Goal: Navigation & Orientation: Find specific page/section

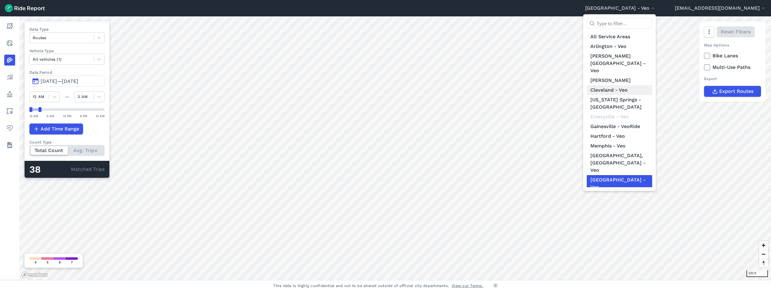
click at [642, 85] on link "Cleveland - Veo" at bounding box center [619, 90] width 65 height 10
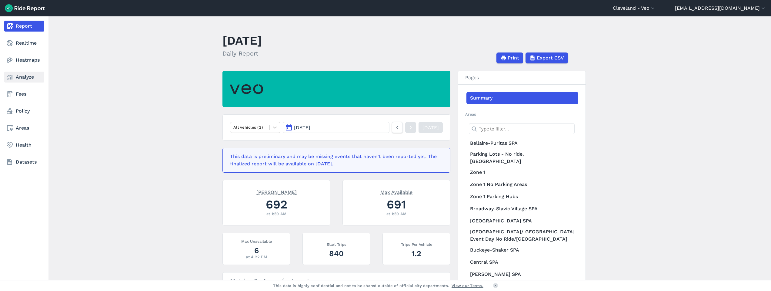
click at [26, 78] on link "Analyze" at bounding box center [24, 77] width 40 height 11
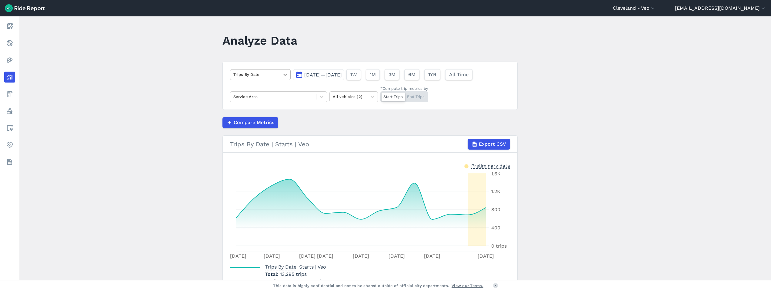
click at [280, 74] on div at bounding box center [285, 74] width 10 height 10
click at [322, 76] on span "[DATE]—[DATE]" at bounding box center [323, 75] width 38 height 6
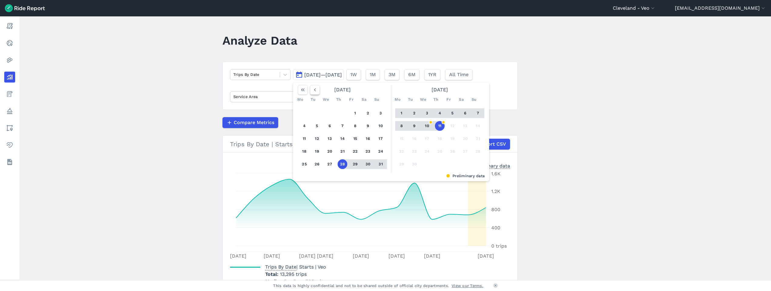
click at [314, 91] on icon "button" at bounding box center [315, 90] width 6 height 6
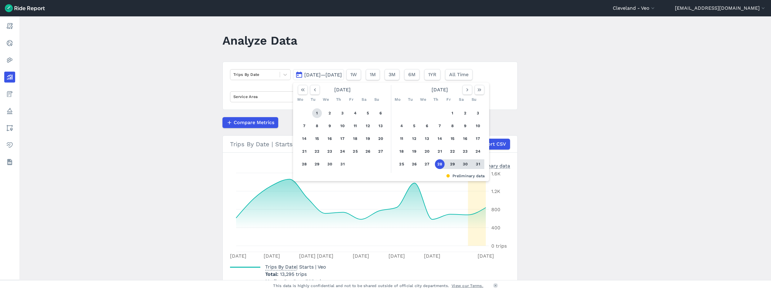
click at [316, 111] on button "1" at bounding box center [317, 113] width 10 height 10
click at [466, 93] on button "button" at bounding box center [468, 90] width 10 height 10
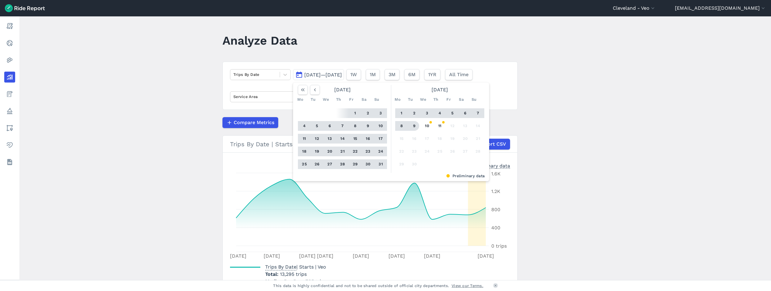
click at [417, 125] on button "9" at bounding box center [415, 126] width 10 height 10
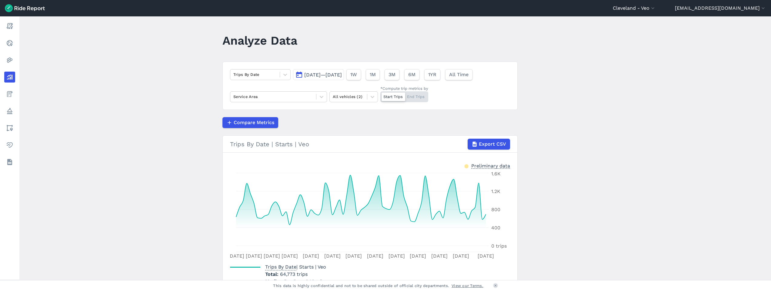
click at [341, 74] on span "[DATE]—[DATE]" at bounding box center [323, 75] width 38 height 6
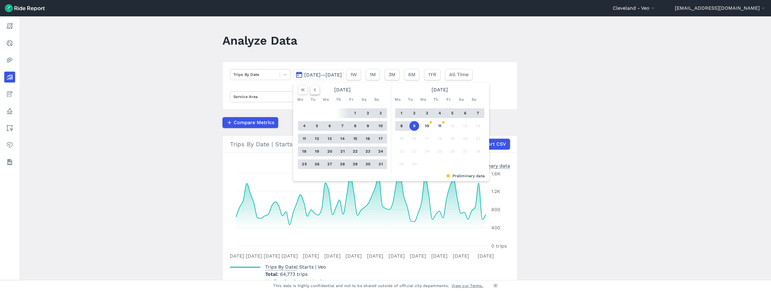
click at [317, 89] on icon "button" at bounding box center [315, 90] width 6 height 6
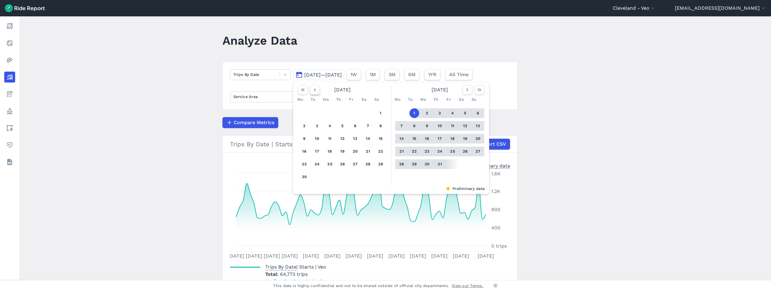
click at [316, 89] on icon "button" at bounding box center [315, 90] width 6 height 6
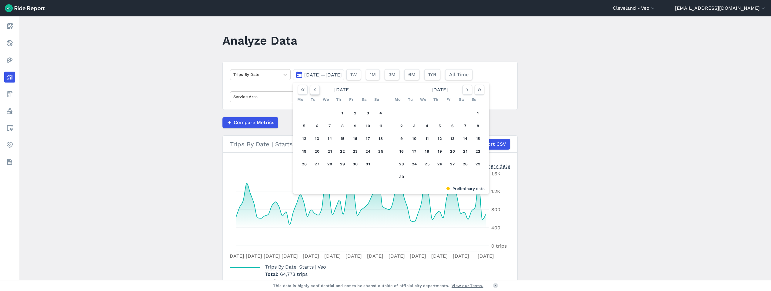
click at [316, 89] on icon "button" at bounding box center [315, 90] width 6 height 6
click at [317, 112] on button "1" at bounding box center [317, 113] width 10 height 10
click at [463, 89] on button "button" at bounding box center [468, 90] width 10 height 10
click at [464, 89] on icon "button" at bounding box center [467, 90] width 6 height 6
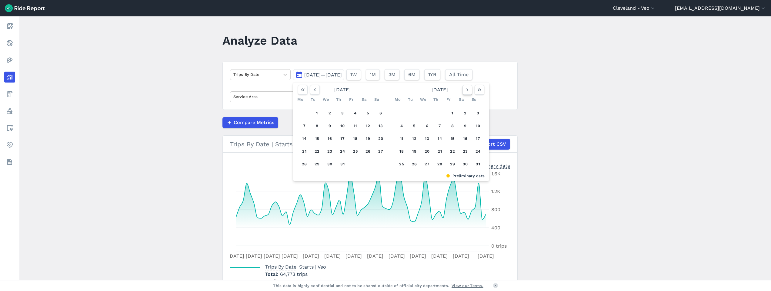
click at [463, 89] on button "button" at bounding box center [468, 90] width 10 height 10
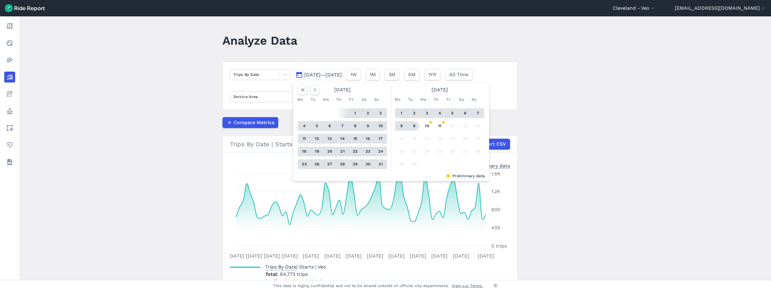
click at [413, 126] on button "9" at bounding box center [415, 126] width 10 height 10
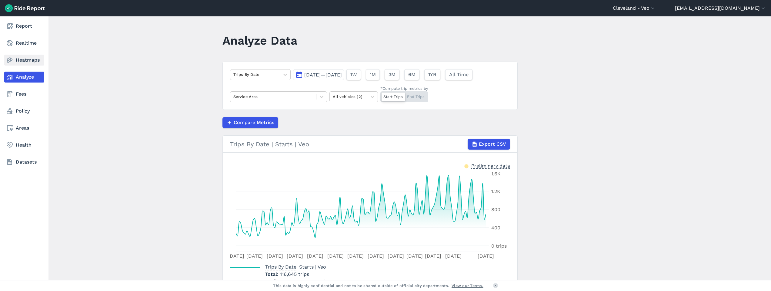
click at [19, 59] on link "Heatmaps" at bounding box center [24, 60] width 40 height 11
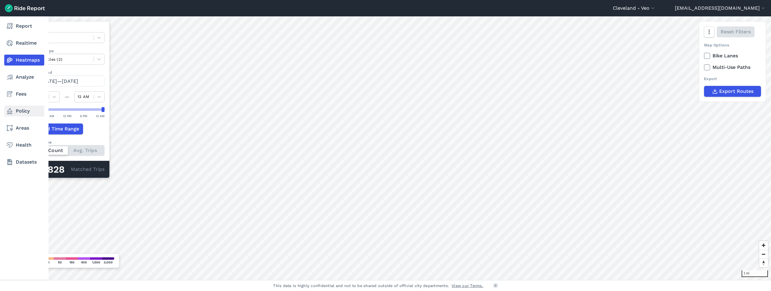
click at [25, 109] on link "Policy" at bounding box center [24, 110] width 40 height 11
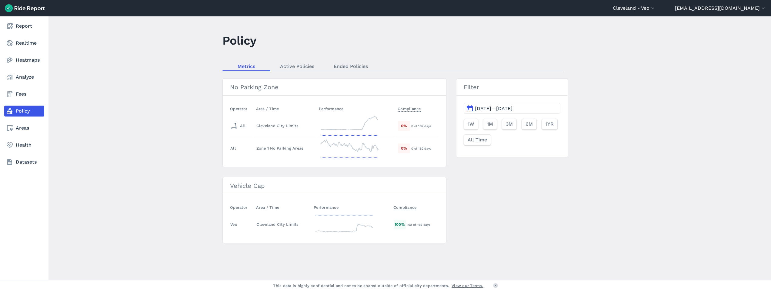
click at [9, 111] on use at bounding box center [9, 111] width 5 height 6
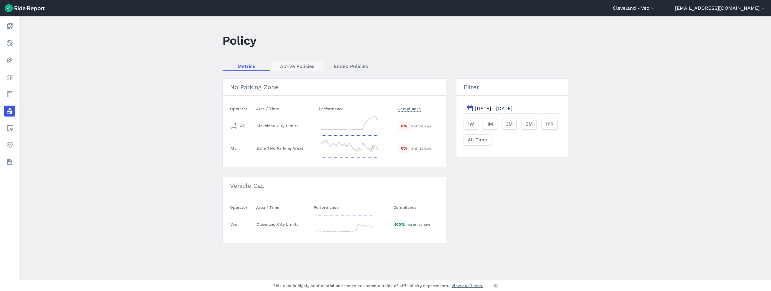
click at [308, 64] on link "Active Policies" at bounding box center [297, 66] width 54 height 9
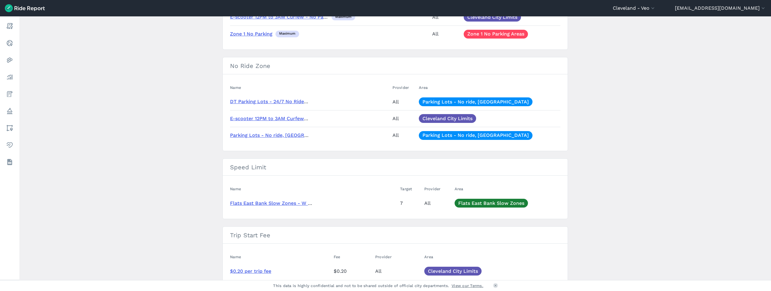
scroll to position [20, 0]
